Goal: Task Accomplishment & Management: Use online tool/utility

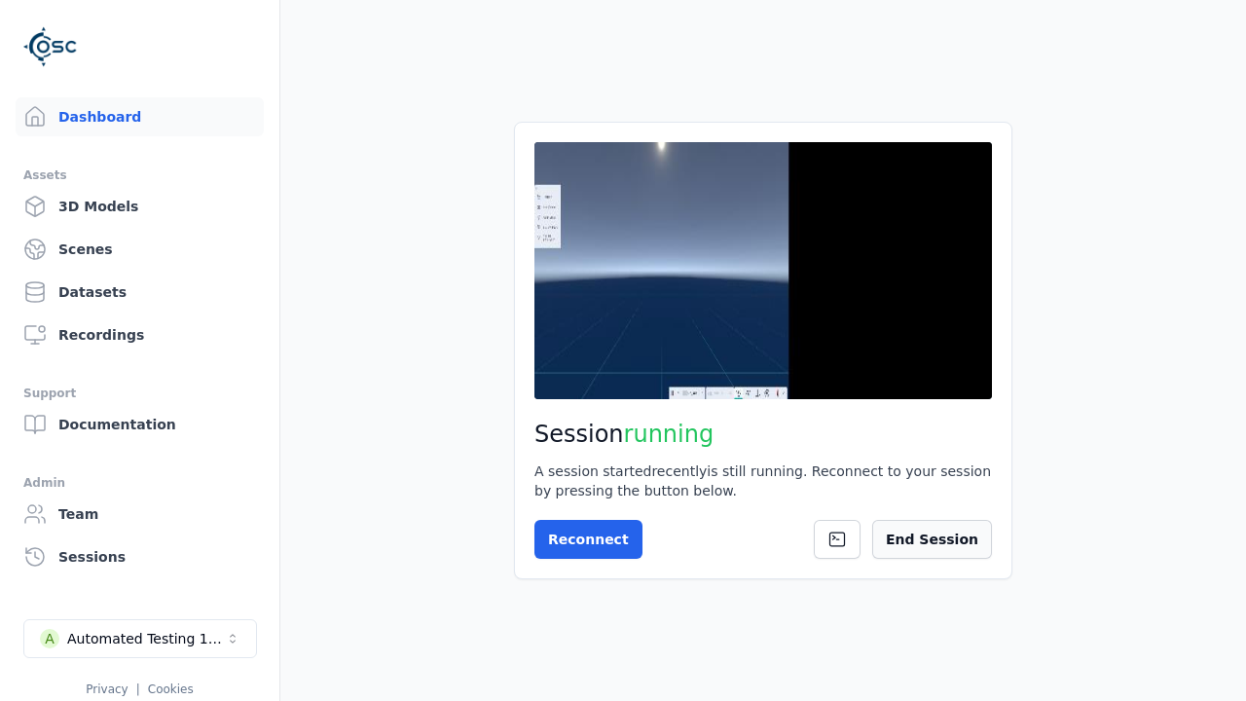
click at [970, 545] on button "End Session" at bounding box center [933, 539] width 120 height 39
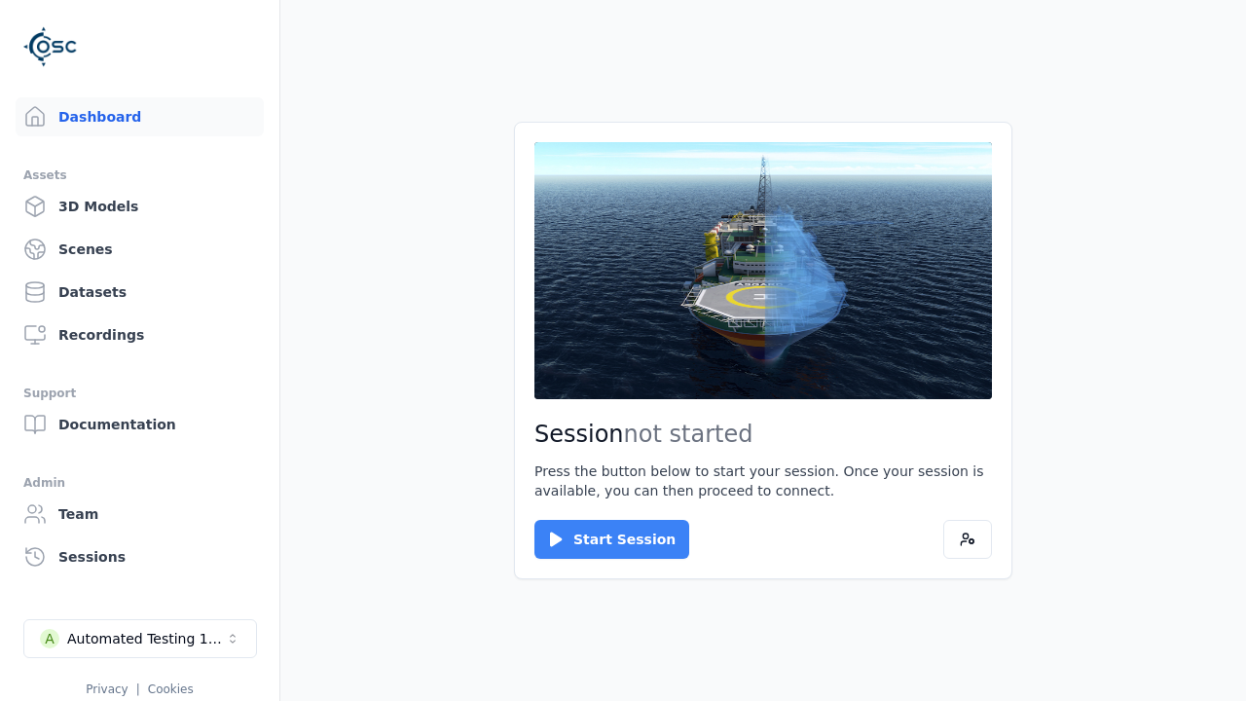
click at [600, 539] on button "Start Session" at bounding box center [612, 539] width 155 height 39
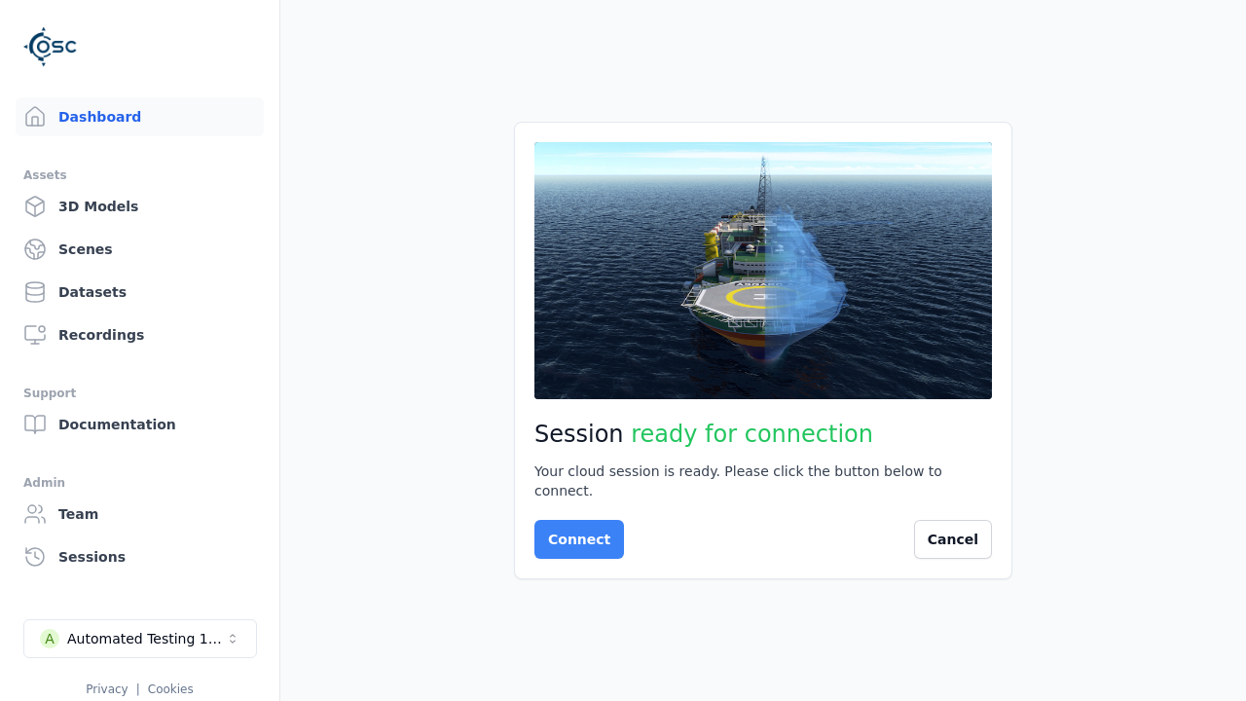
click at [574, 530] on button "Connect" at bounding box center [580, 539] width 90 height 39
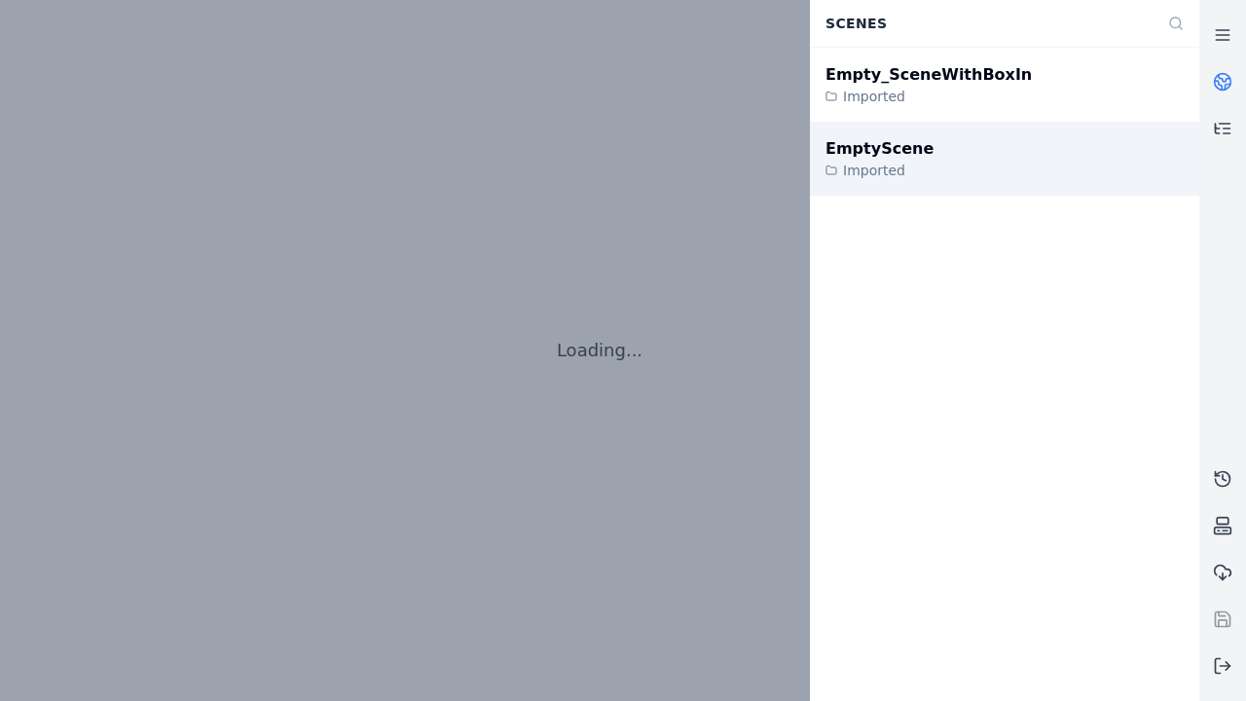
click at [869, 148] on div "EmptyScene" at bounding box center [880, 148] width 108 height 23
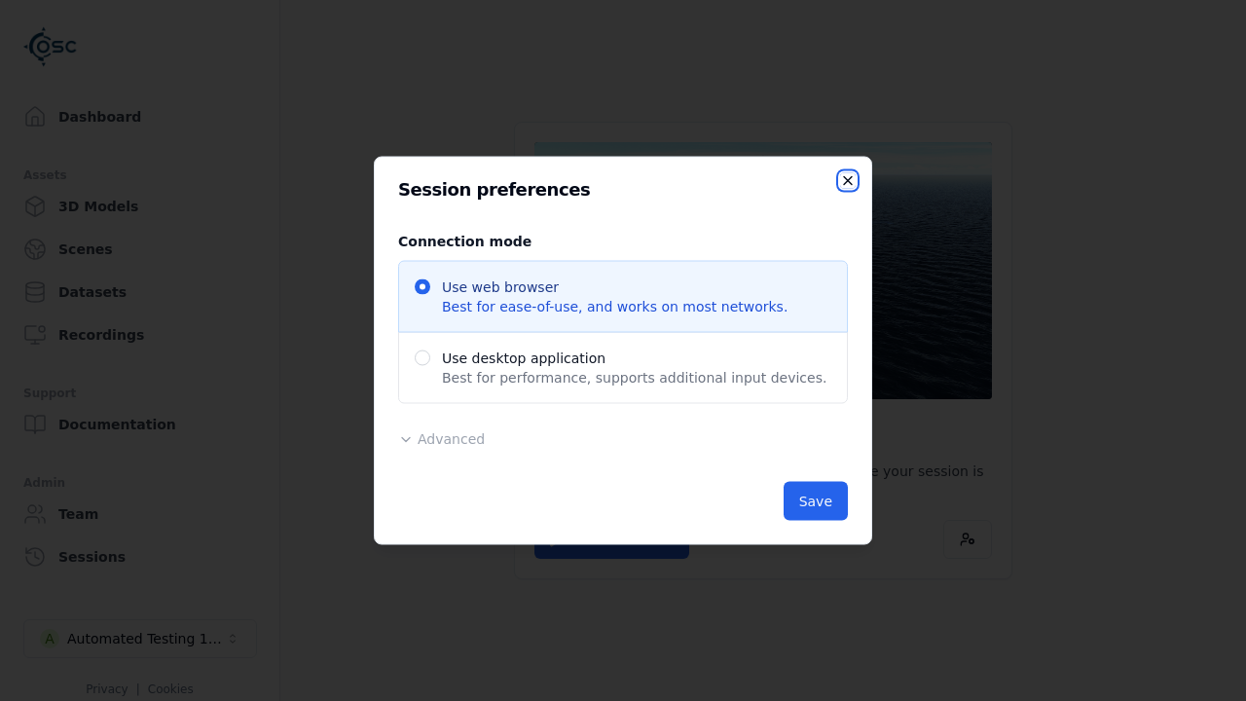
click at [840, 180] on icon "button" at bounding box center [848, 181] width 16 height 16
